Goal: Task Accomplishment & Management: Manage account settings

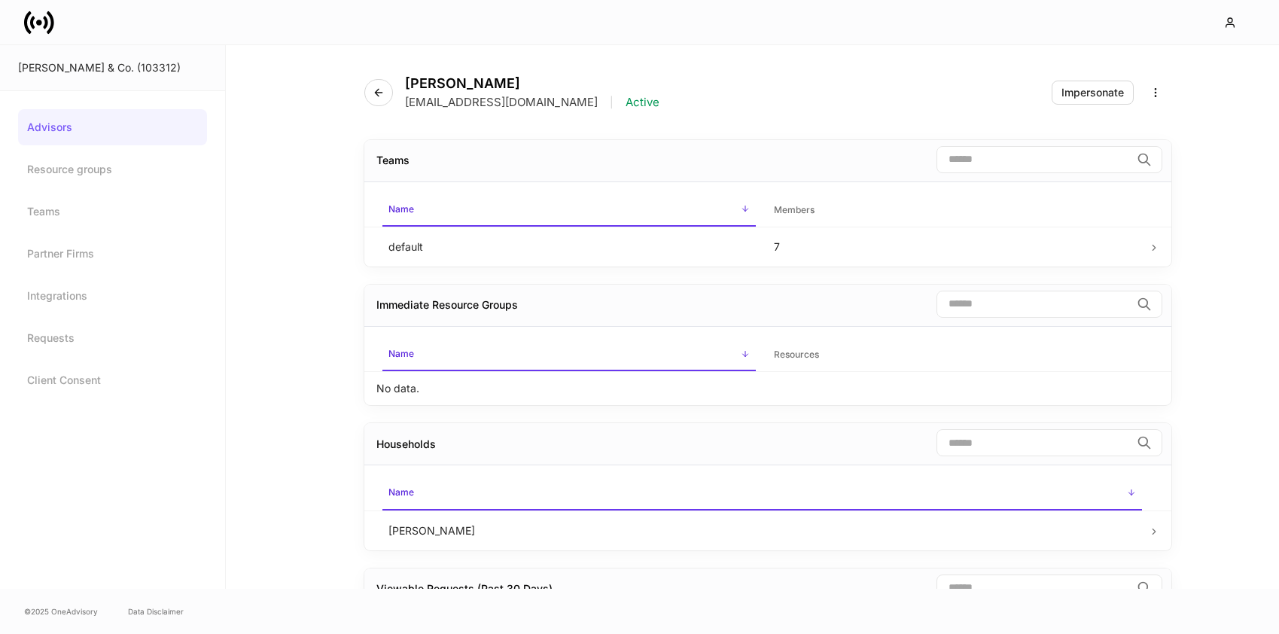
click at [44, 20] on icon at bounding box center [45, 22] width 5 height 13
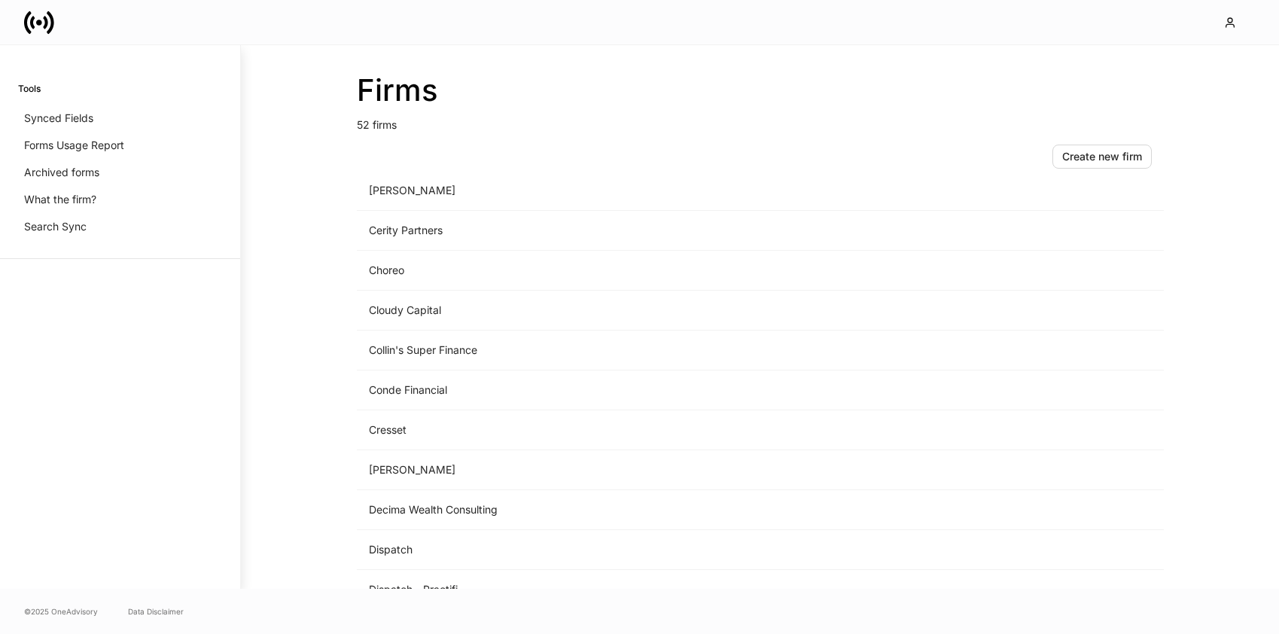
scroll to position [519, 0]
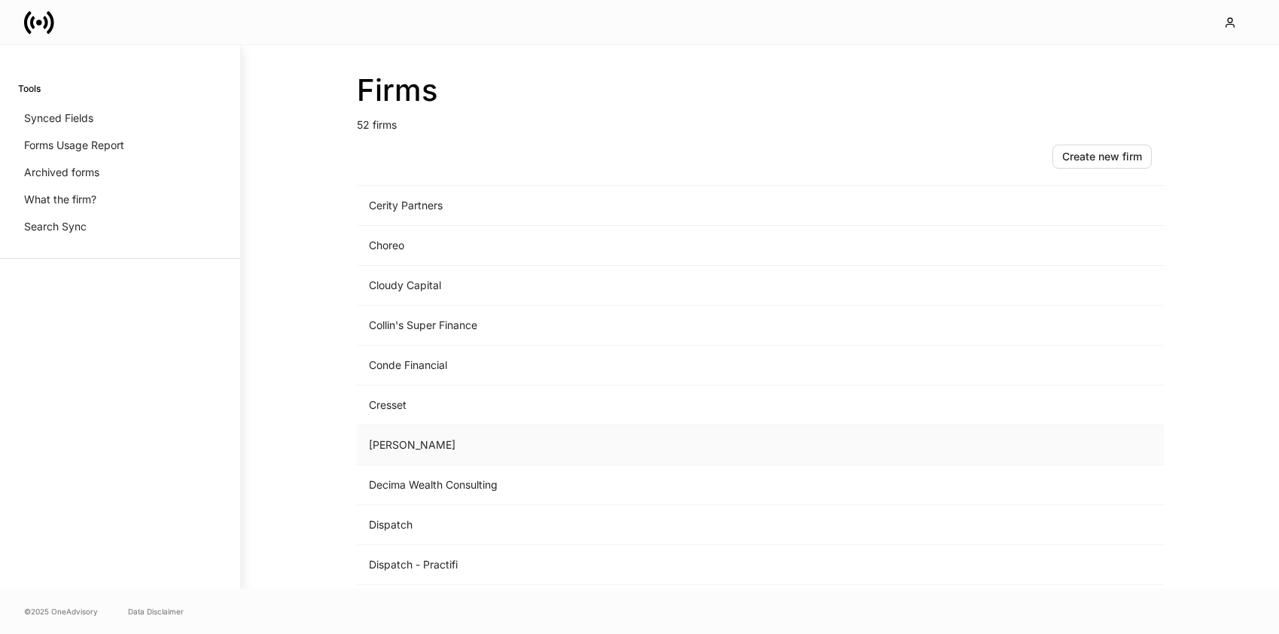
click at [412, 443] on td "[PERSON_NAME]" at bounding box center [635, 445] width 557 height 40
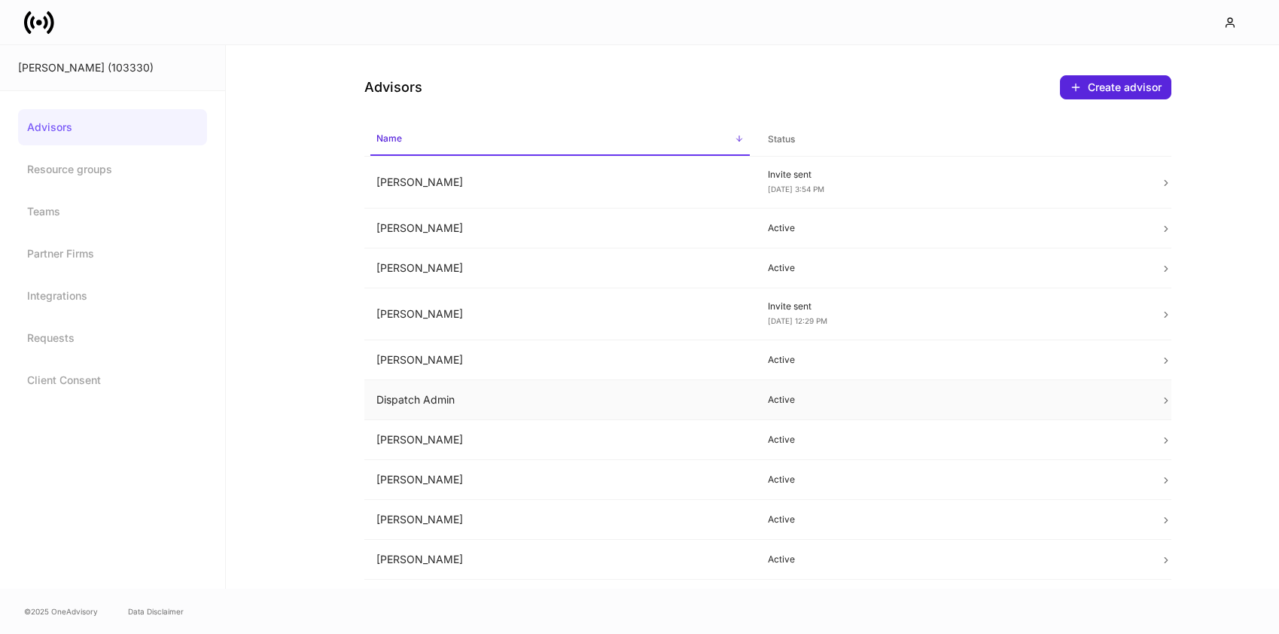
click at [677, 406] on td "Dispatch Admin" at bounding box center [560, 400] width 392 height 40
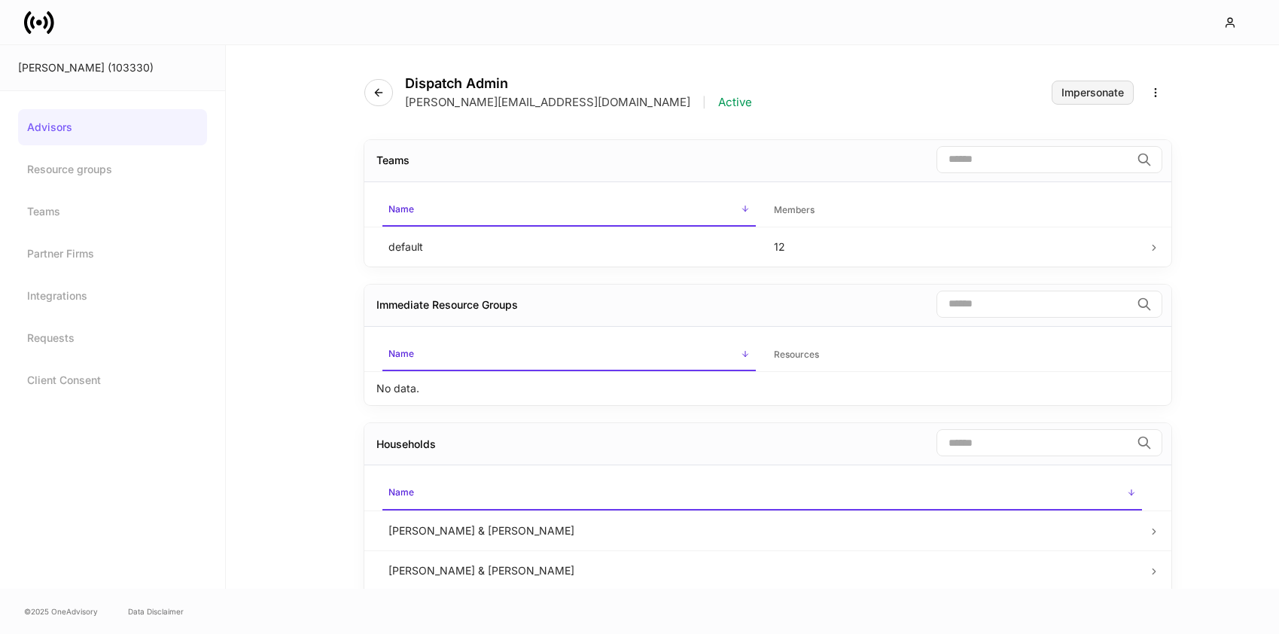
click at [1107, 97] on div "Impersonate" at bounding box center [1092, 92] width 62 height 11
